Goal: Information Seeking & Learning: Learn about a topic

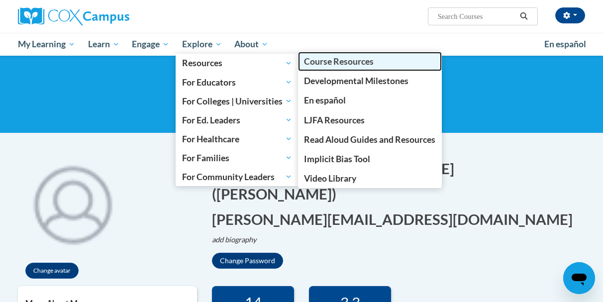
click at [394, 63] on link "Course Resources" at bounding box center [370, 61] width 144 height 19
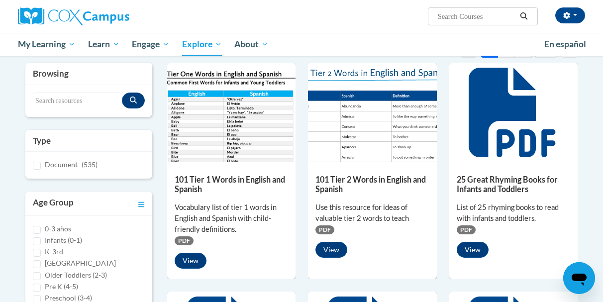
scroll to position [101, 0]
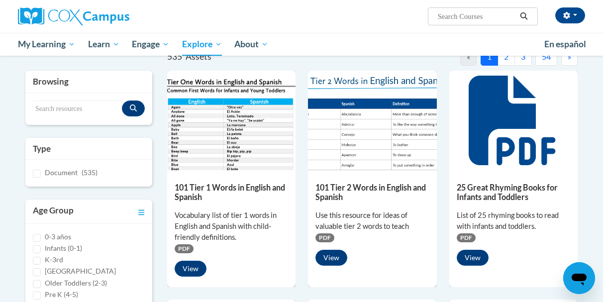
click at [456, 12] on input "Search..." at bounding box center [477, 16] width 80 height 12
type input "start READ"
click at [526, 19] on icon "Search" at bounding box center [523, 15] width 9 height 7
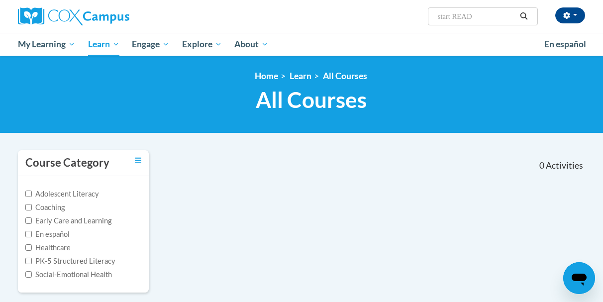
drag, startPoint x: 492, startPoint y: 18, endPoint x: 363, endPoint y: 19, distance: 128.8
click at [437, 19] on input "start READ" at bounding box center [477, 16] width 80 height 12
type input "start read"
click at [527, 17] on icon "Search" at bounding box center [523, 15] width 9 height 7
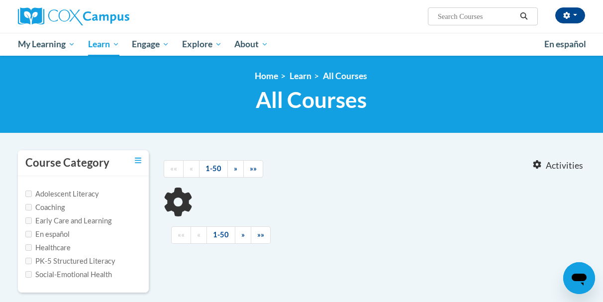
type input "start read"
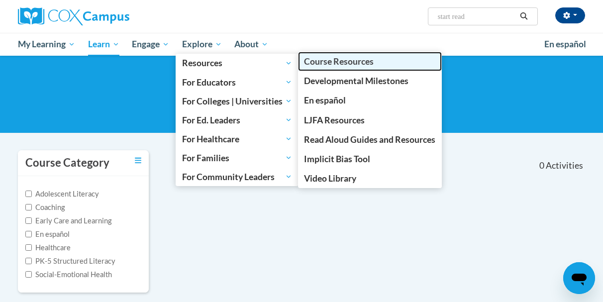
click at [380, 66] on link "Course Resources" at bounding box center [370, 61] width 144 height 19
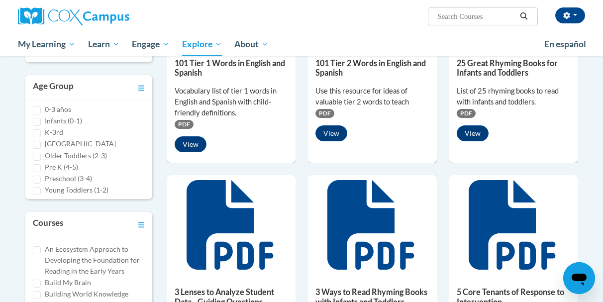
scroll to position [8, 0]
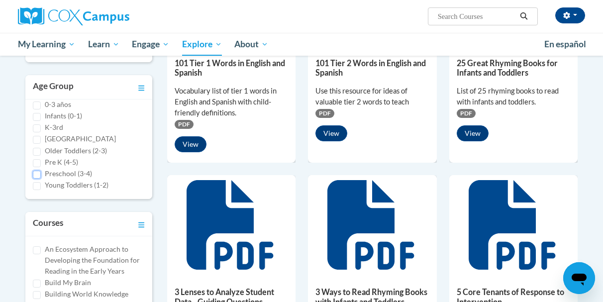
click at [34, 176] on input "Preschool (3-4)" at bounding box center [37, 175] width 8 height 8
checkbox input "true"
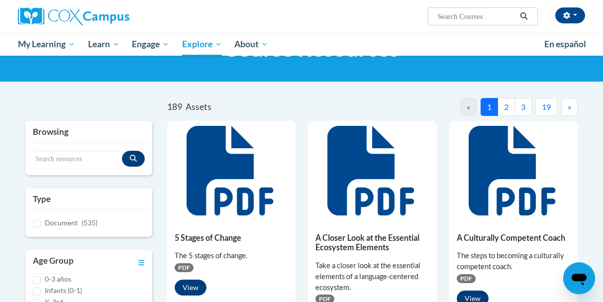
scroll to position [0, 0]
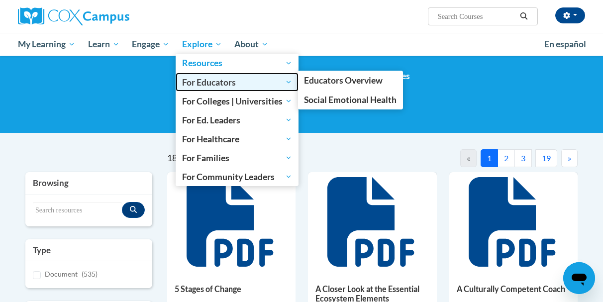
click at [290, 82] on span "For Educators" at bounding box center [237, 82] width 110 height 12
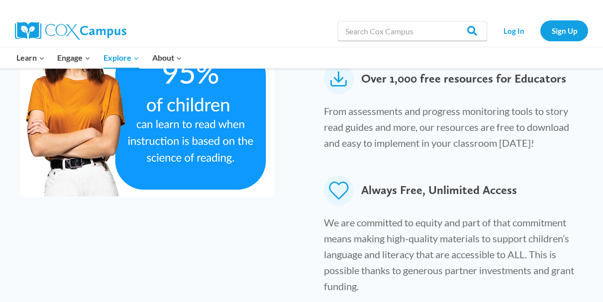
scroll to position [862, 0]
